Goal: Information Seeking & Learning: Learn about a topic

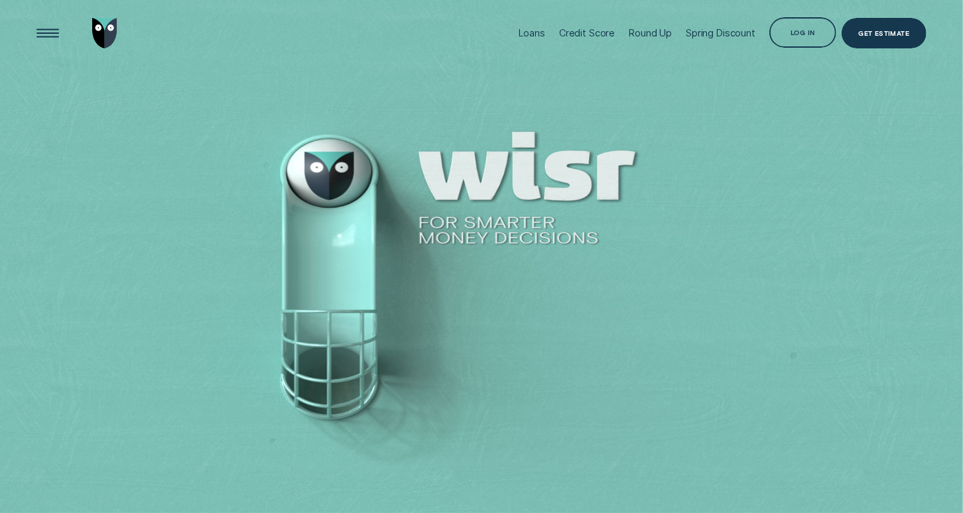
click at [527, 34] on div "Loans" at bounding box center [531, 32] width 27 height 11
click at [526, 34] on div "Loans" at bounding box center [531, 32] width 27 height 11
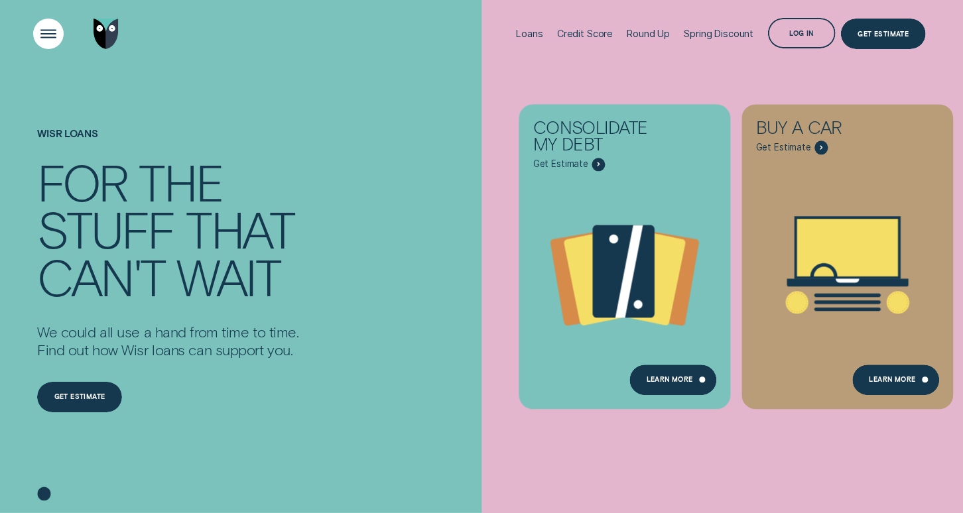
click at [52, 34] on div "Open Menu" at bounding box center [48, 34] width 43 height 43
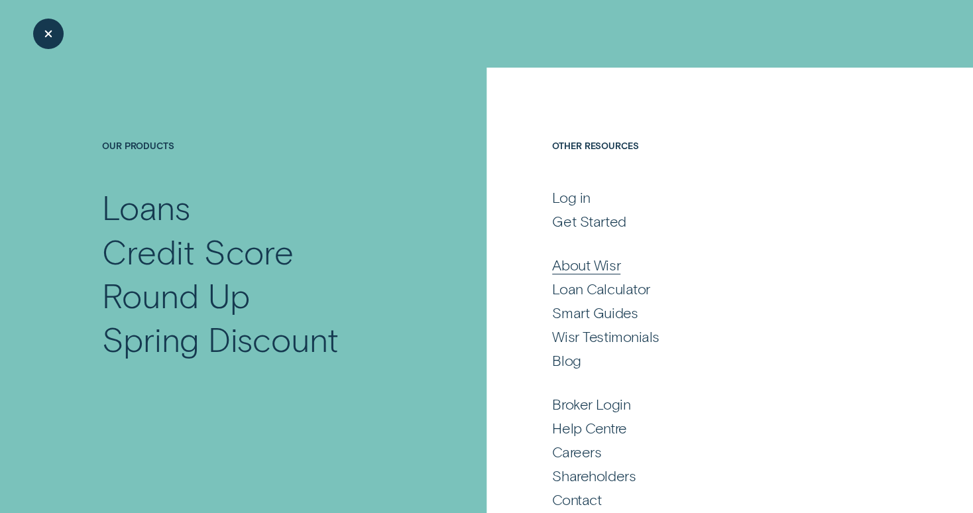
click at [590, 266] on div "About Wisr" at bounding box center [586, 265] width 68 height 19
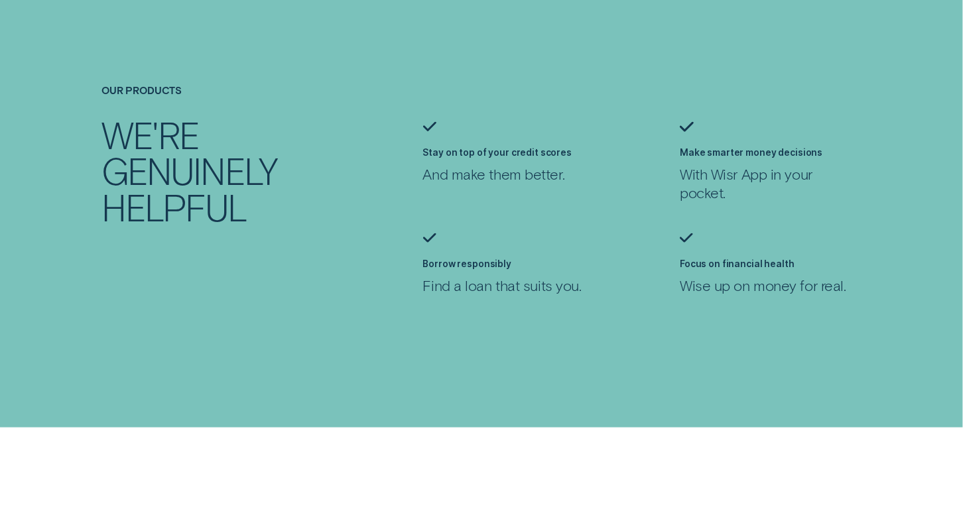
scroll to position [943, 0]
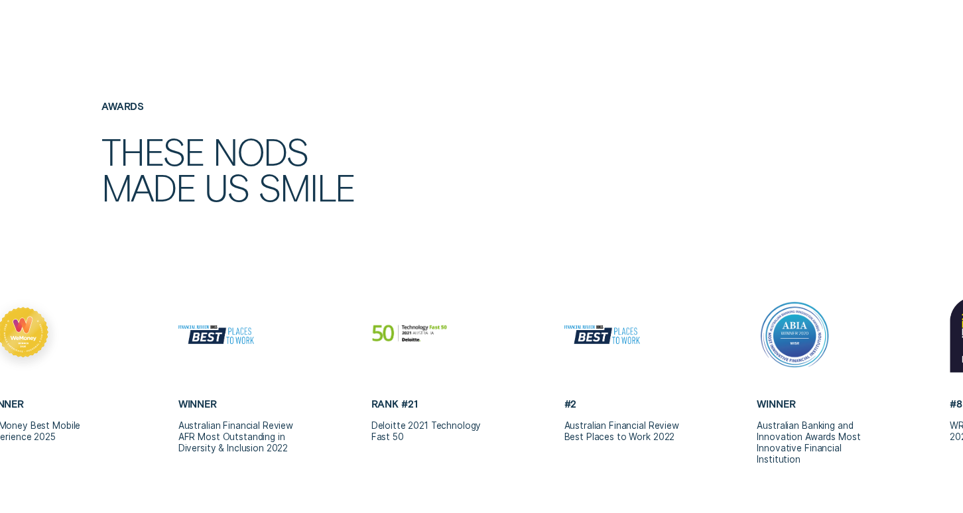
scroll to position [2482, 0]
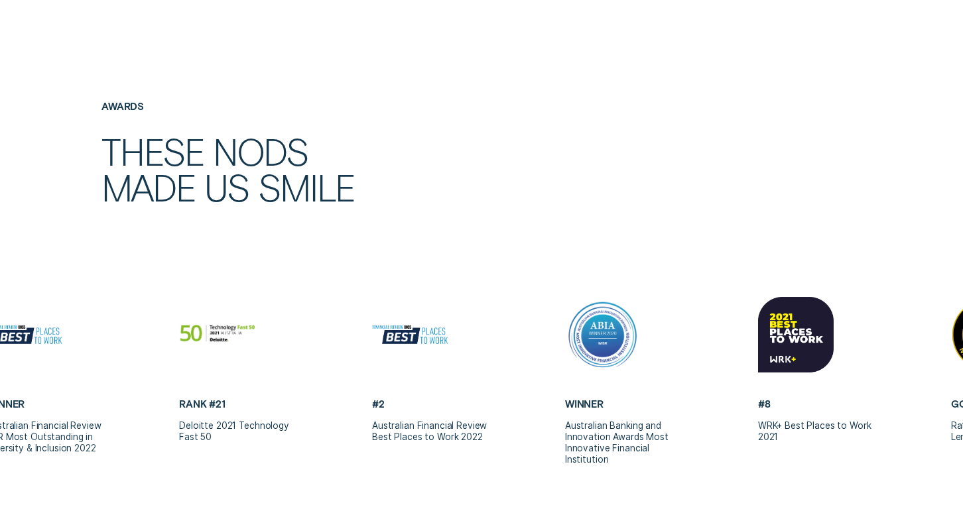
click at [907, 249] on div "Awards These nods made us smile" at bounding box center [482, 199] width 900 height 196
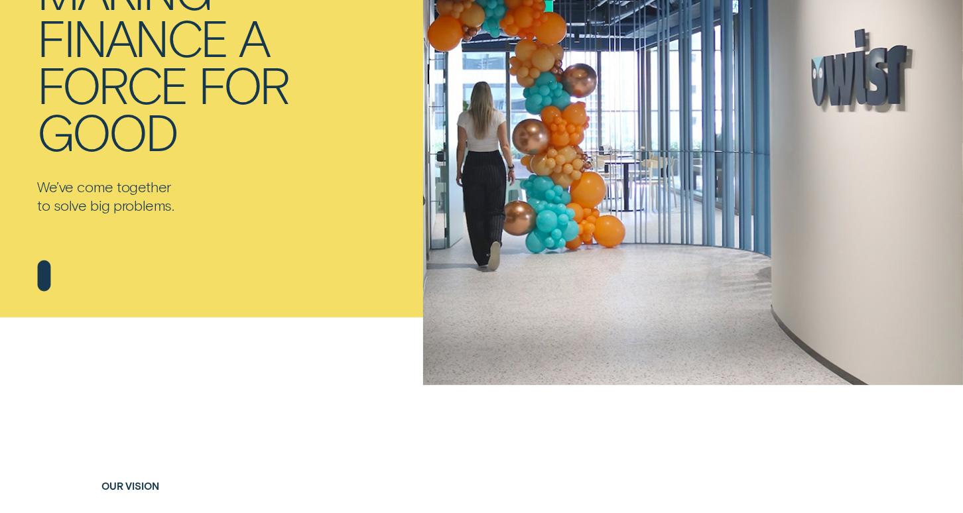
scroll to position [0, 0]
